Goal: Information Seeking & Learning: Learn about a topic

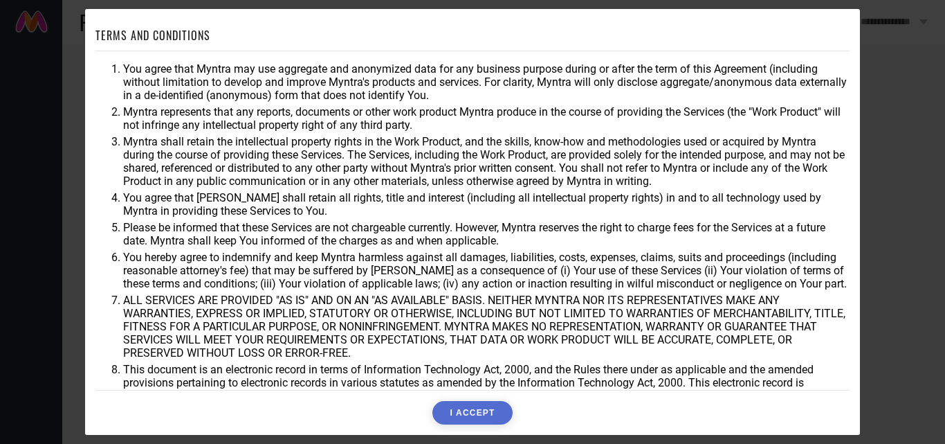
click at [484, 408] on button "I ACCEPT" at bounding box center [472, 413] width 80 height 24
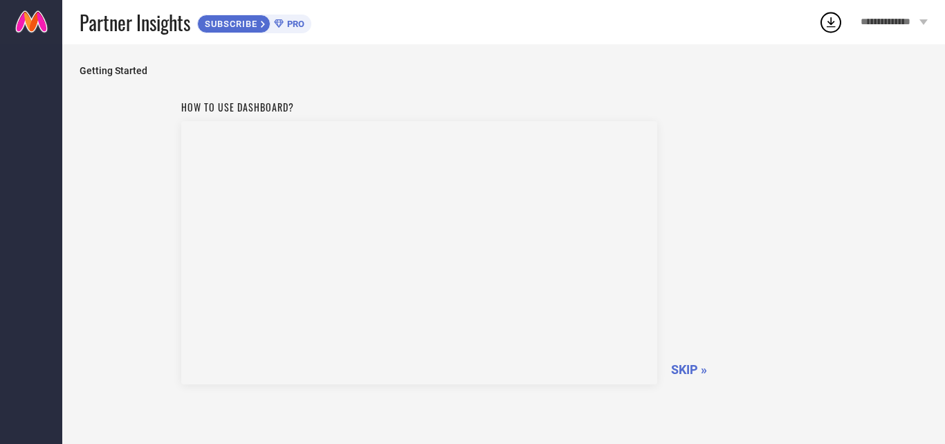
click at [688, 371] on span "SKIP »" at bounding box center [689, 369] width 36 height 15
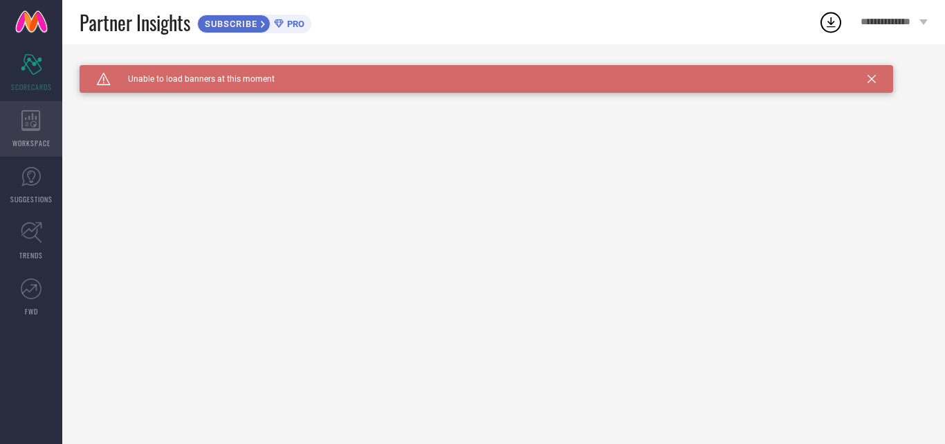
click at [21, 143] on span "WORKSPACE" at bounding box center [31, 143] width 38 height 10
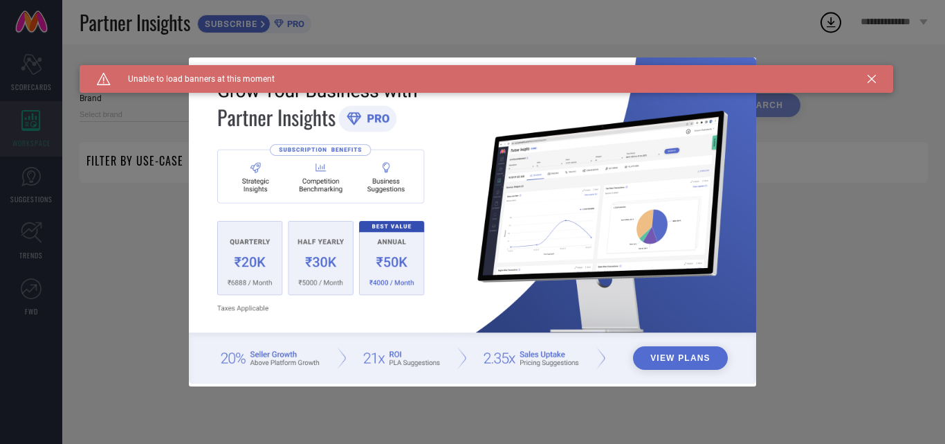
type input "1 STOP FASHION"
type input "All"
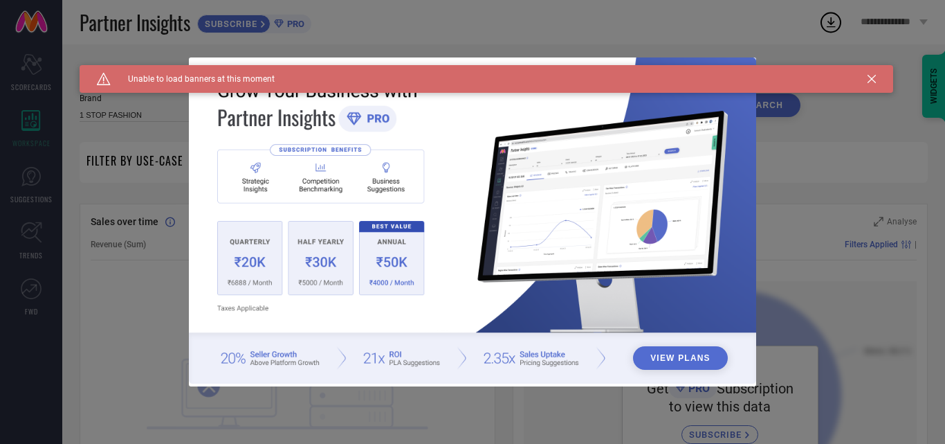
click at [801, 337] on div "View Plans" at bounding box center [472, 222] width 945 height 444
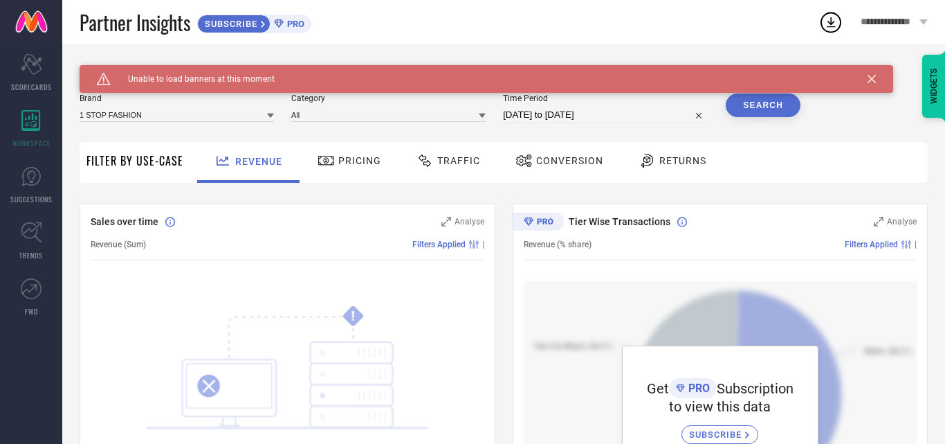
click at [870, 78] on icon at bounding box center [872, 79] width 8 height 8
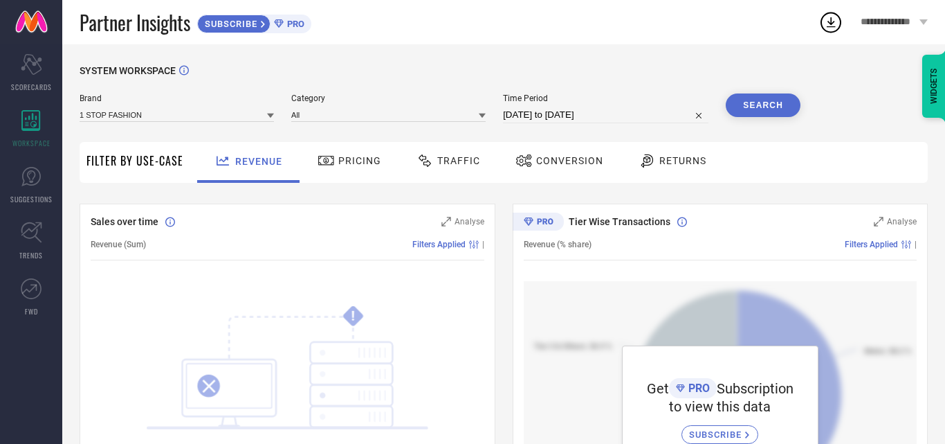
click at [147, 165] on span "Filter By Use-Case" at bounding box center [134, 160] width 97 height 17
click at [439, 250] on div "Revenue (Sum) Filters Applied |" at bounding box center [288, 244] width 394 height 32
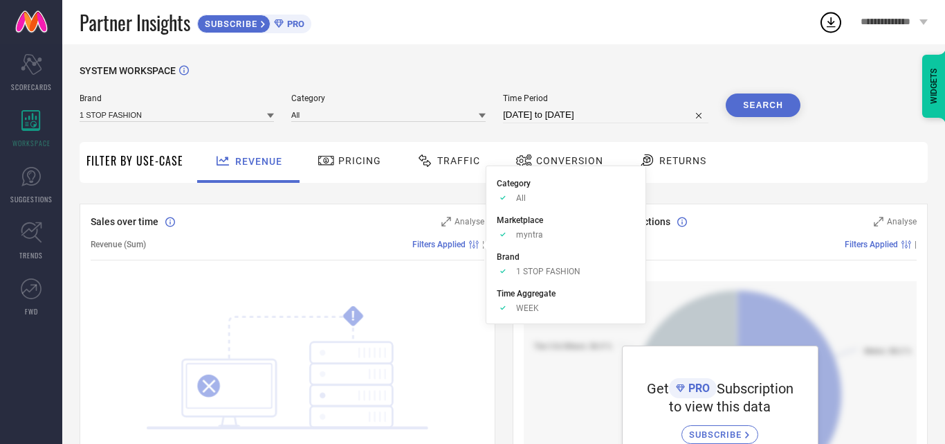
click at [434, 246] on span "Filters Applied" at bounding box center [438, 244] width 53 height 10
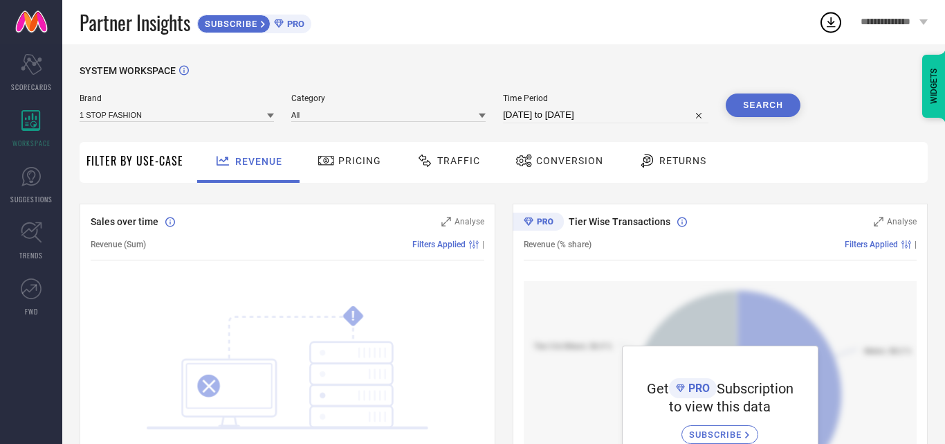
click at [434, 246] on span "Filters Applied" at bounding box center [438, 244] width 53 height 10
click at [268, 115] on icon at bounding box center [270, 115] width 7 height 7
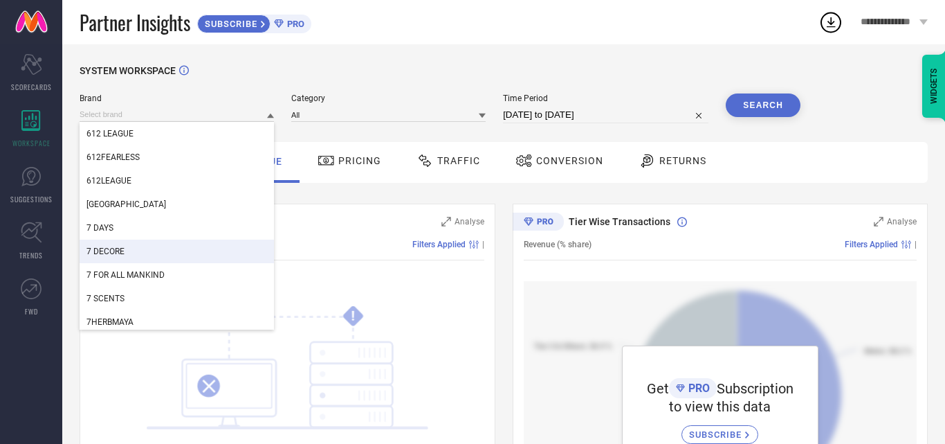
scroll to position [1016, 0]
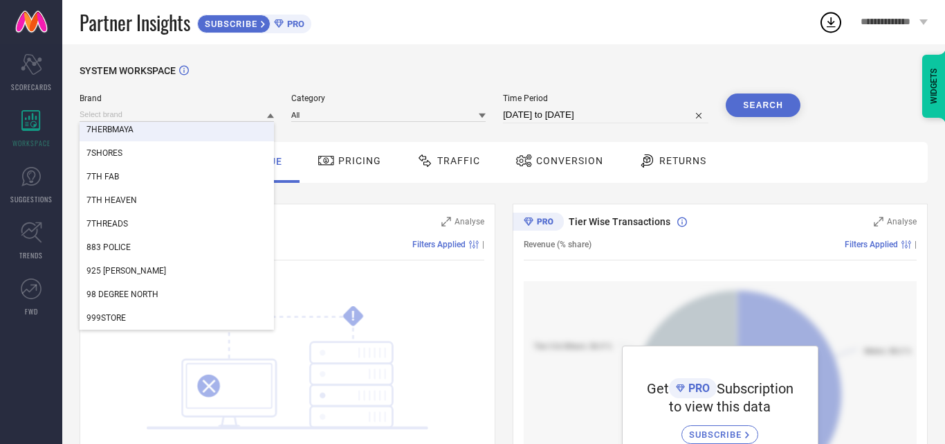
click at [242, 98] on span "Brand" at bounding box center [177, 98] width 194 height 10
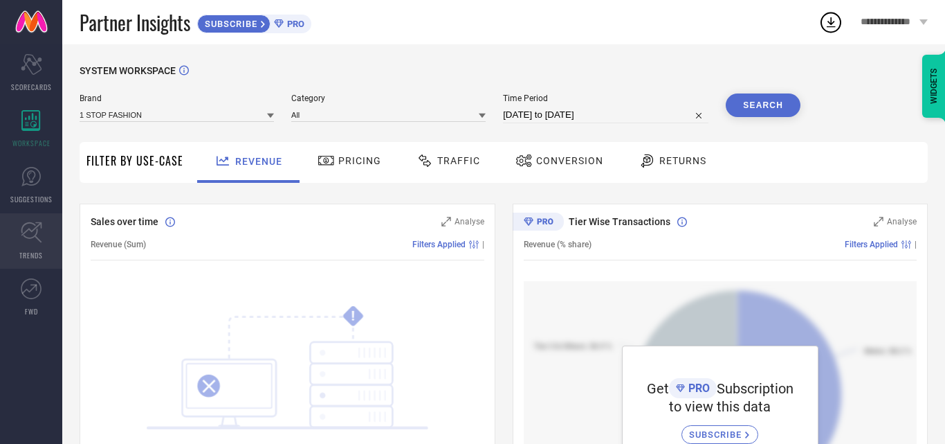
click at [35, 236] on icon at bounding box center [31, 231] width 21 height 21
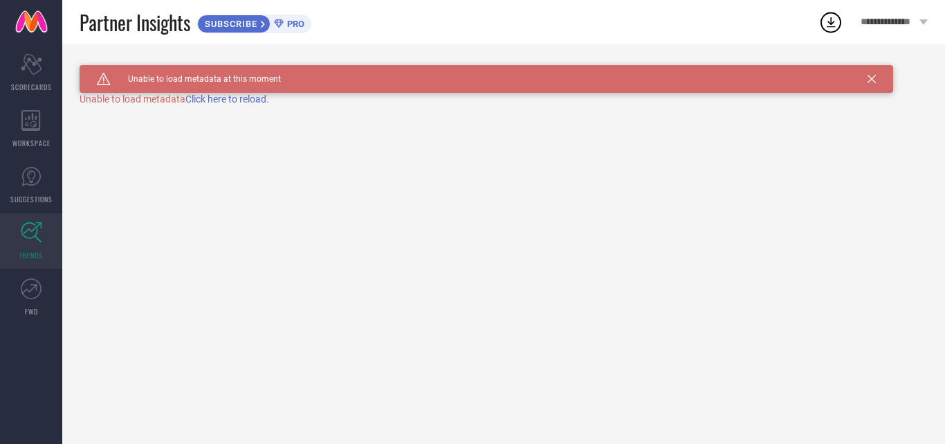
click at [241, 96] on span "Click here to reload." at bounding box center [227, 98] width 84 height 11
click at [161, 100] on div "Unable to load metadata Click here to reload." at bounding box center [504, 98] width 848 height 11
click at [160, 74] on span "Unable to load metadata at this moment" at bounding box center [196, 79] width 170 height 10
click at [26, 57] on icon "Scorecard" at bounding box center [31, 64] width 21 height 21
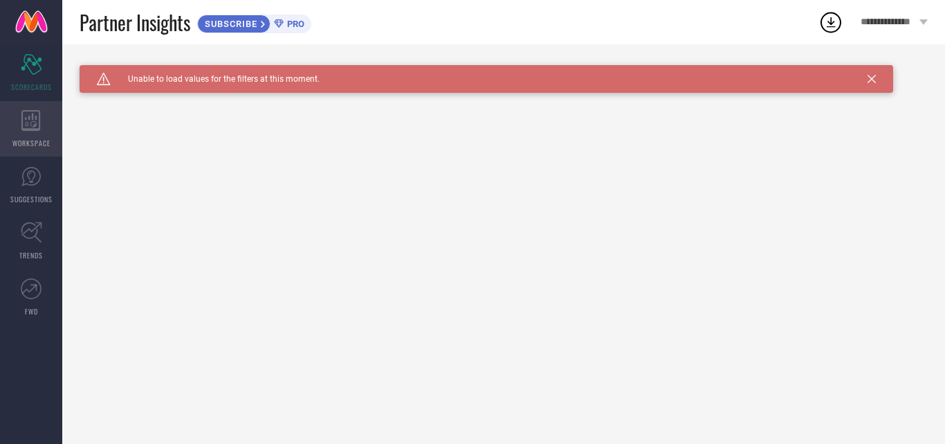
click at [34, 128] on icon at bounding box center [30, 120] width 19 height 21
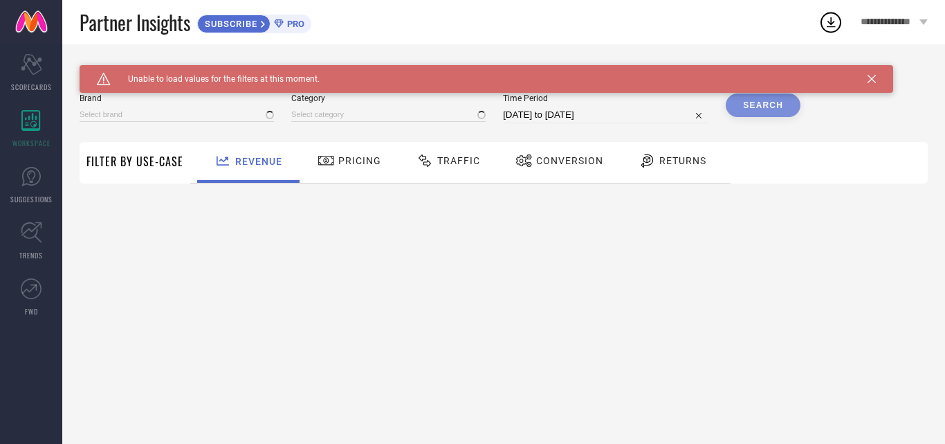
type input "1 STOP FASHION"
type input "All"
